Goal: Task Accomplishment & Management: Complete application form

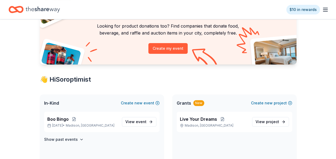
scroll to position [48, 0]
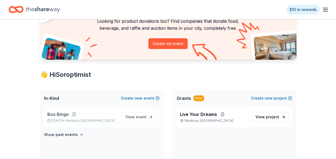
click at [58, 117] on div "Boo Bingo [DATE] • [GEOGRAPHIC_DATA], [GEOGRAPHIC_DATA]" at bounding box center [82, 117] width 70 height 12
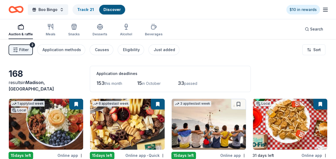
click at [106, 8] on link "Discover" at bounding box center [111, 9] width 17 height 5
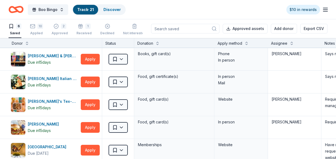
click at [84, 8] on link "Track · 21" at bounding box center [85, 9] width 17 height 5
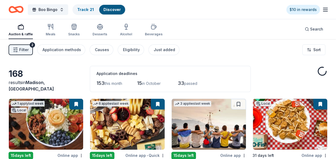
click at [110, 9] on link "Discover" at bounding box center [111, 9] width 17 height 5
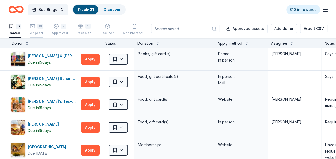
click at [38, 31] on div "Applied" at bounding box center [36, 33] width 13 height 4
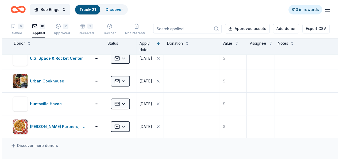
scroll to position [145, 0]
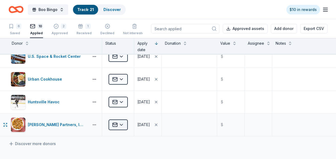
click at [122, 125] on html "Boo Bingo Track · 21 Discover $10 in rewards 6 Saved 10 Applied 2 Approved 1 Re…" at bounding box center [168, 79] width 336 height 159
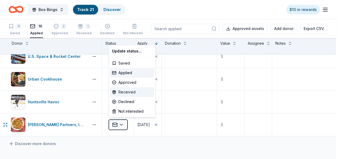
click at [131, 93] on div "Received" at bounding box center [132, 92] width 44 height 10
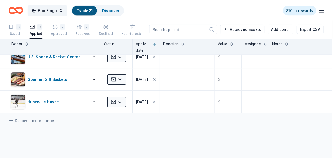
scroll to position [55, 0]
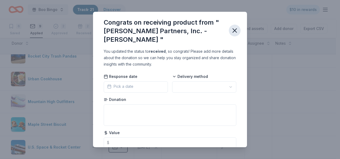
click at [233, 29] on icon "button" at bounding box center [235, 31] width 4 height 4
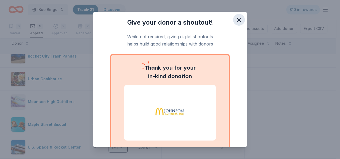
click at [237, 19] on icon "button" at bounding box center [239, 20] width 4 height 4
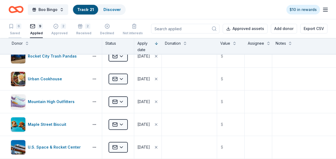
click at [17, 30] on div "6 Saved" at bounding box center [15, 29] width 13 height 12
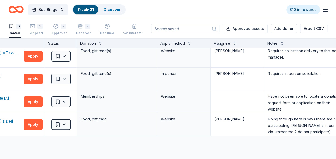
scroll to position [48, 0]
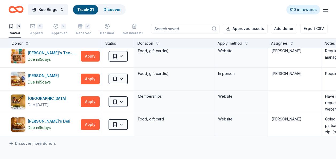
click at [14, 23] on div "6" at bounding box center [15, 25] width 13 height 5
click at [99, 8] on div "Discover" at bounding box center [112, 10] width 26 height 10
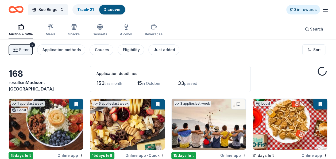
click at [107, 8] on link "Discover" at bounding box center [111, 9] width 17 height 5
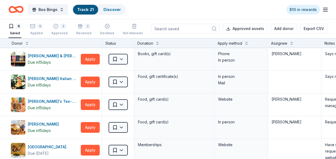
click at [80, 9] on link "Track · 21" at bounding box center [85, 9] width 17 height 5
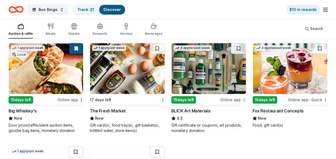
scroll to position [1162, 0]
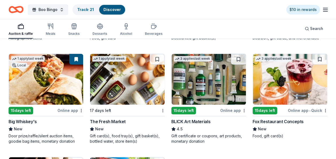
click at [113, 133] on div "Gift card(s), food tray(s), gift basket(s), bottled water, store item(s)" at bounding box center [127, 138] width 75 height 11
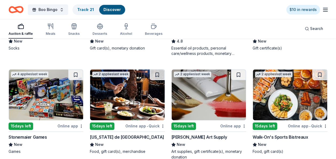
scroll to position [1363, 0]
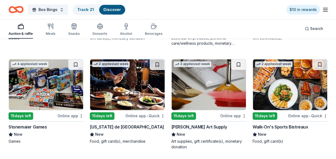
click at [277, 104] on img at bounding box center [290, 84] width 74 height 51
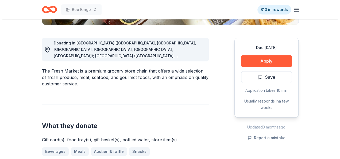
scroll to position [140, 0]
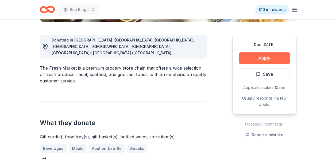
click at [267, 57] on button "Apply" at bounding box center [264, 58] width 51 height 12
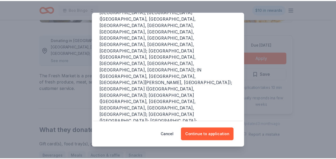
scroll to position [107, 0]
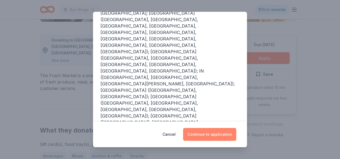
click at [211, 134] on button "Continue to application" at bounding box center [209, 134] width 53 height 13
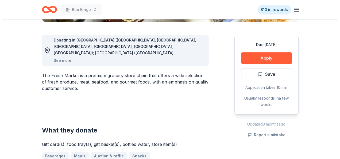
scroll to position [0, 0]
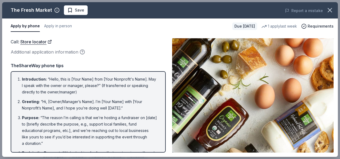
drag, startPoint x: 338, startPoint y: 36, endPoint x: 339, endPoint y: 54, distance: 18.2
click at [335, 54] on div "The Fresh Market Save Report a mistake Apply by phone Apply in person Due in 17…" at bounding box center [170, 79] width 340 height 159
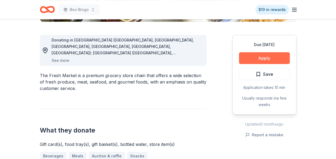
click at [271, 53] on button "Apply" at bounding box center [264, 58] width 51 height 12
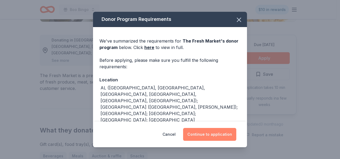
click at [209, 132] on button "Continue to application" at bounding box center [209, 134] width 53 height 13
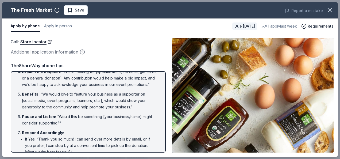
scroll to position [79, 0]
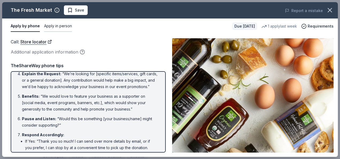
click at [53, 26] on button "Apply in person" at bounding box center [58, 26] width 28 height 11
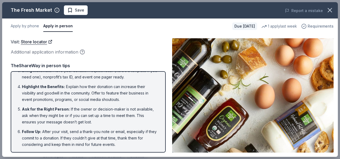
click at [321, 27] on span "Requirements" at bounding box center [320, 26] width 26 height 6
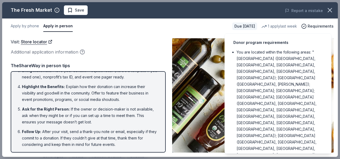
scroll to position [0, 0]
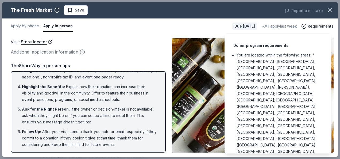
click at [137, 42] on div "Visit : Store locator" at bounding box center [88, 41] width 155 height 7
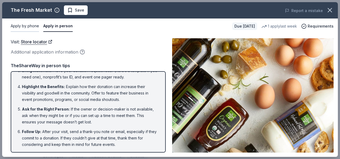
click at [31, 24] on button "Apply by phone" at bounding box center [25, 26] width 28 height 11
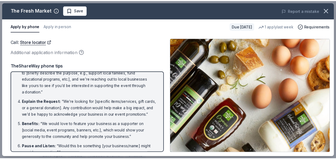
scroll to position [24, 0]
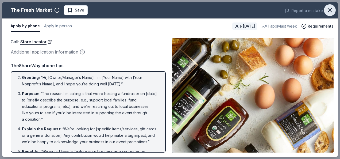
click at [328, 10] on icon "button" at bounding box center [329, 9] width 7 height 7
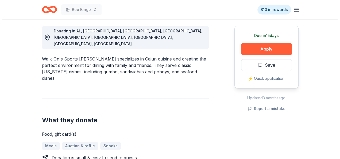
scroll to position [156, 0]
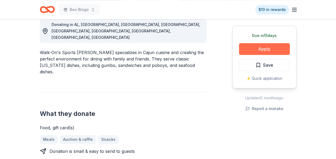
click at [253, 47] on button "Apply" at bounding box center [264, 49] width 51 height 12
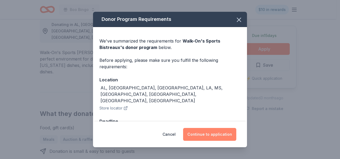
click at [212, 131] on button "Continue to application" at bounding box center [209, 134] width 53 height 13
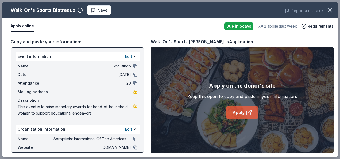
click at [242, 111] on link "Apply" at bounding box center [242, 112] width 32 height 13
